Goal: Information Seeking & Learning: Learn about a topic

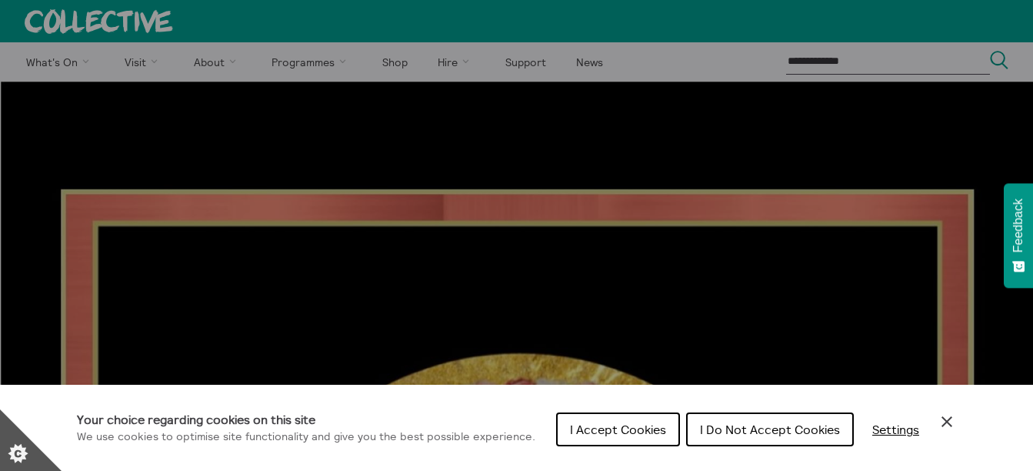
click at [628, 431] on span "I Accept Cookies" at bounding box center [618, 429] width 96 height 15
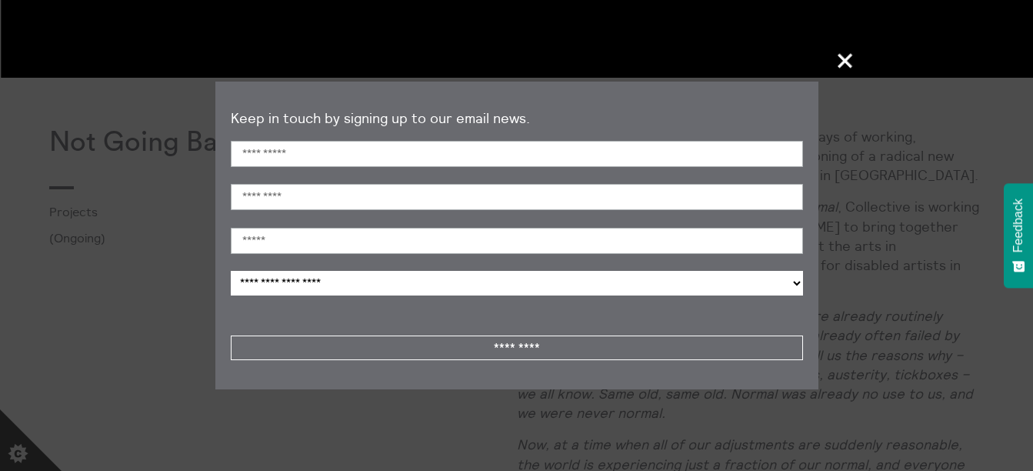
scroll to position [1465, 0]
click at [843, 55] on span "+" at bounding box center [845, 60] width 45 height 45
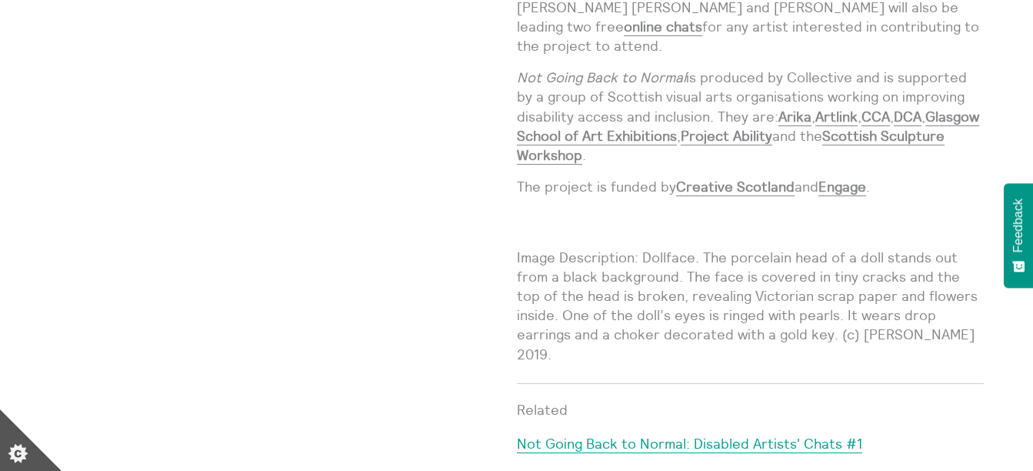
scroll to position [2281, 0]
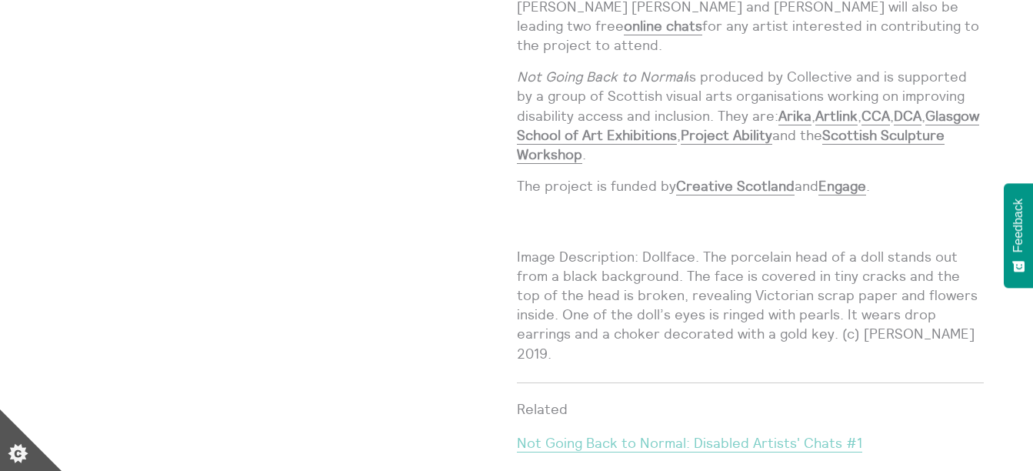
click at [639, 434] on link "Not Going Back to Normal: Disabled Artists' Chats #1" at bounding box center [689, 443] width 345 height 18
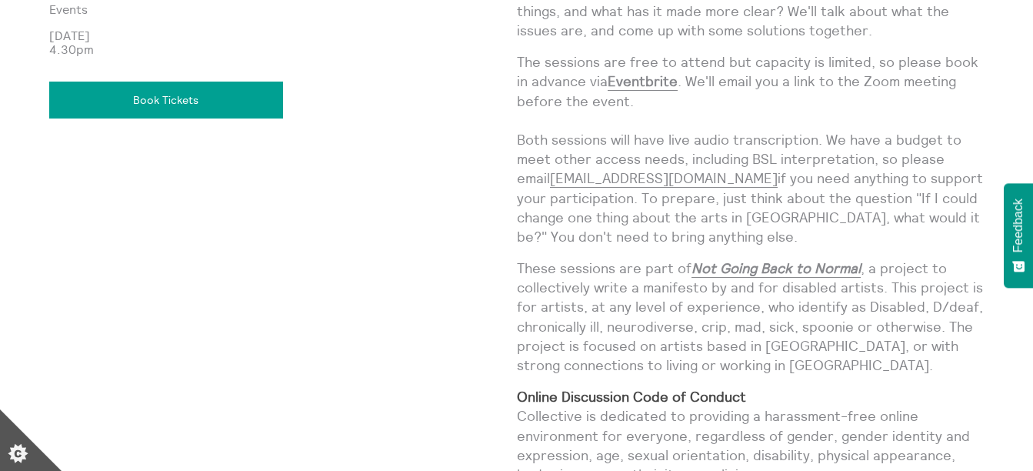
scroll to position [1734, 0]
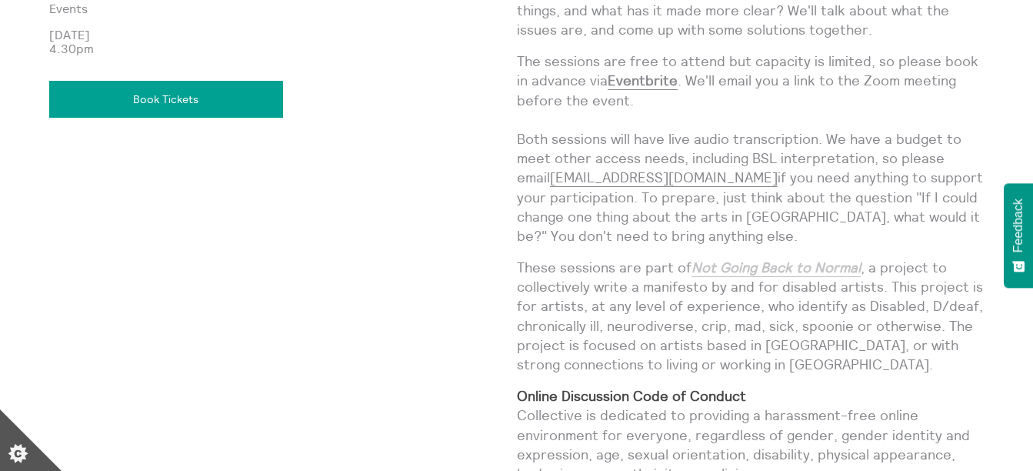
click at [734, 272] on link "Not Going Back to Normal" at bounding box center [775, 267] width 169 height 18
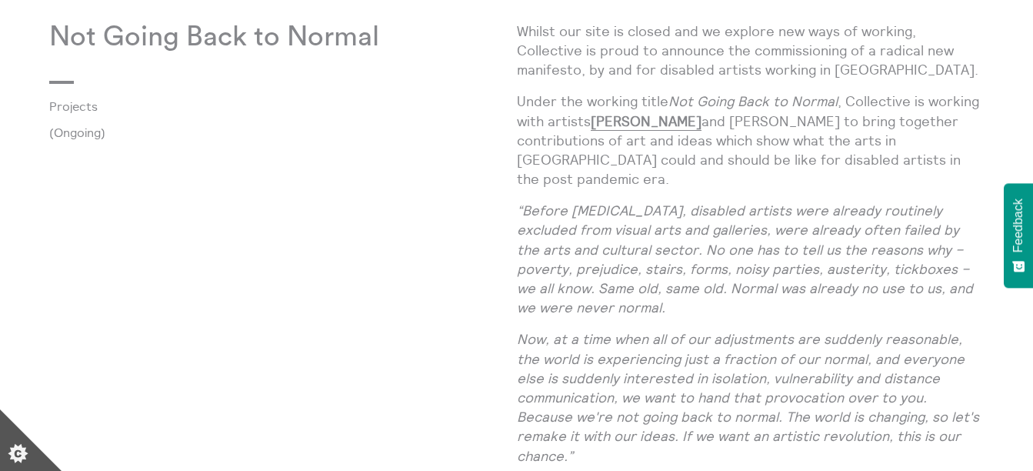
scroll to position [1569, 0]
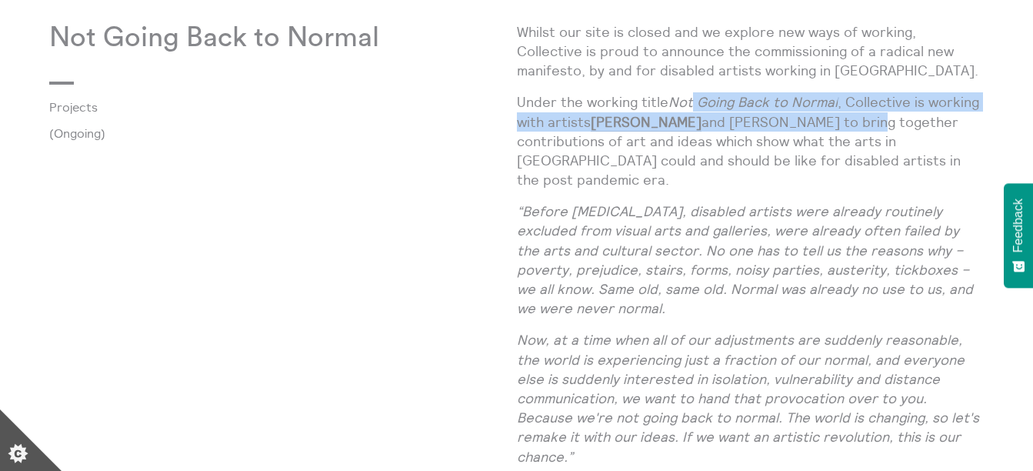
drag, startPoint x: 907, startPoint y: 122, endPoint x: 686, endPoint y: 98, distance: 222.1
click at [686, 98] on p "Under the working title Not Going Back to Normal , Collective is working with a…" at bounding box center [751, 140] width 468 height 97
click at [686, 98] on em "Not Going Back to Normal" at bounding box center [752, 102] width 169 height 18
drag, startPoint x: 905, startPoint y: 125, endPoint x: 668, endPoint y: 108, distance: 237.5
click at [668, 108] on p "Under the working title Not Going Back to Normal , Collective is working with a…" at bounding box center [751, 140] width 468 height 97
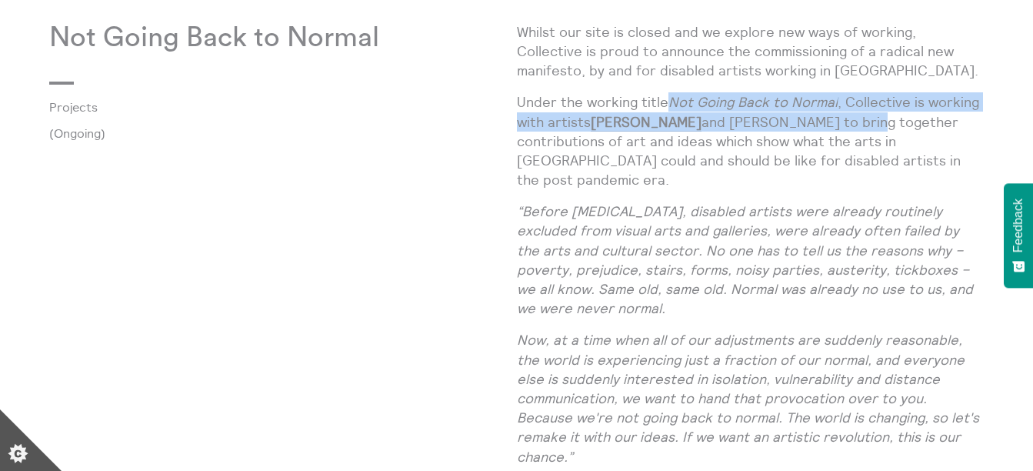
copy p "Not Going Back to Normal , Collective is working with artists Harry Josephine G…"
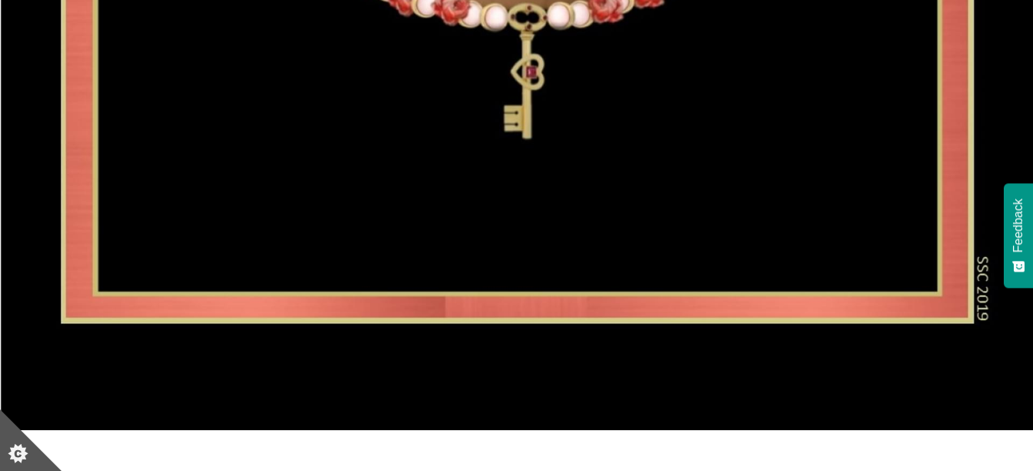
scroll to position [1111, 0]
